Goal: Information Seeking & Learning: Find specific fact

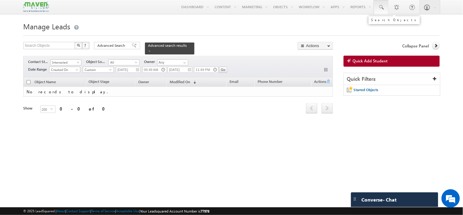
click at [386, 8] on link at bounding box center [381, 7] width 15 height 14
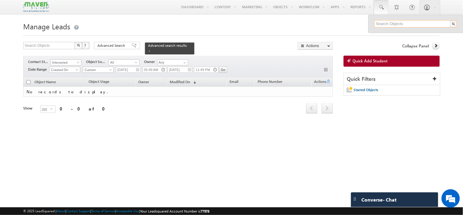
click at [387, 23] on input "text" at bounding box center [416, 23] width 83 height 7
paste input "[EMAIL_ADDRESS][DOMAIN_NAME]"
click at [399, 24] on input "[EMAIL_ADDRESS][DOMAIN_NAME]" at bounding box center [416, 23] width 83 height 7
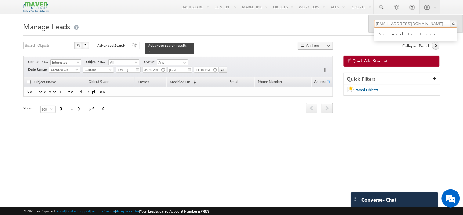
paste input "8549849758"
click at [353, 49] on div "Collapse Panel" at bounding box center [392, 47] width 96 height 11
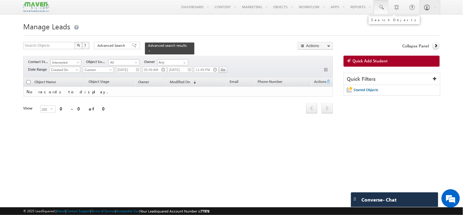
click at [387, 8] on link at bounding box center [381, 7] width 15 height 14
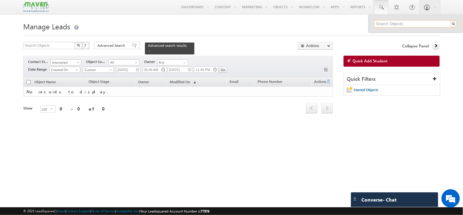
paste input "[EMAIL_ADDRESS][DOMAIN_NAME]"
click at [406, 24] on input "[EMAIL_ADDRESS][DOMAIN_NAME]" at bounding box center [416, 23] width 83 height 7
paste input "rashmidarshan23"
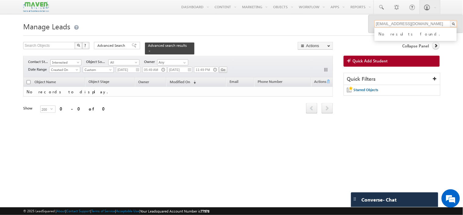
click at [407, 25] on input "[EMAIL_ADDRESS][DOMAIN_NAME]" at bounding box center [416, 23] width 83 height 7
paste input "6363738456"
click at [399, 25] on input "6363738456" at bounding box center [416, 23] width 83 height 7
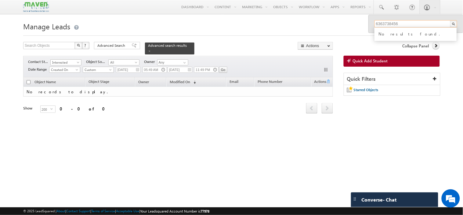
click at [399, 25] on input "6363738456" at bounding box center [416, 23] width 83 height 7
paste input "7338108875"
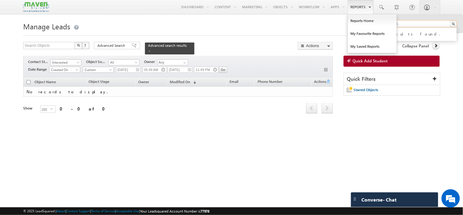
type input "7338108875"
